Goal: Navigation & Orientation: Find specific page/section

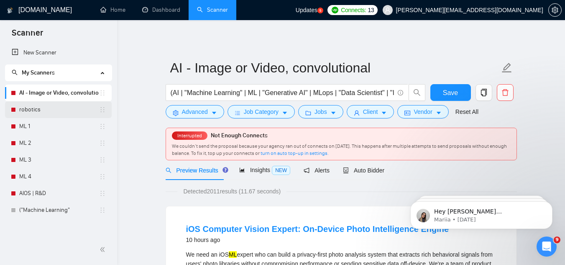
click at [56, 106] on link "robotics" at bounding box center [59, 109] width 80 height 17
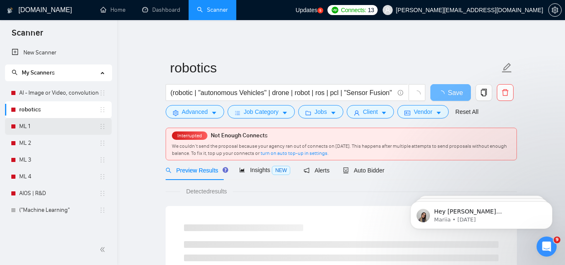
click at [52, 129] on link "ML 1" at bounding box center [59, 126] width 80 height 17
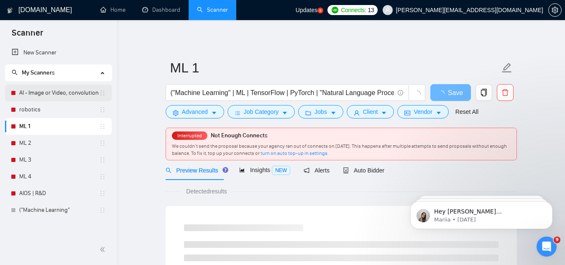
click at [64, 93] on link "AI - Image or Video, convolutional" at bounding box center [59, 92] width 80 height 17
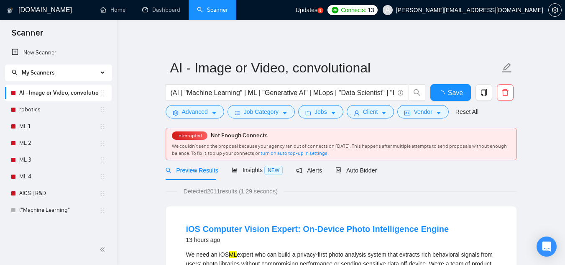
click at [102, 72] on div "My Scanners" at bounding box center [58, 72] width 107 height 17
click at [102, 72] on icon at bounding box center [103, 72] width 4 height 0
